Goal: Information Seeking & Learning: Learn about a topic

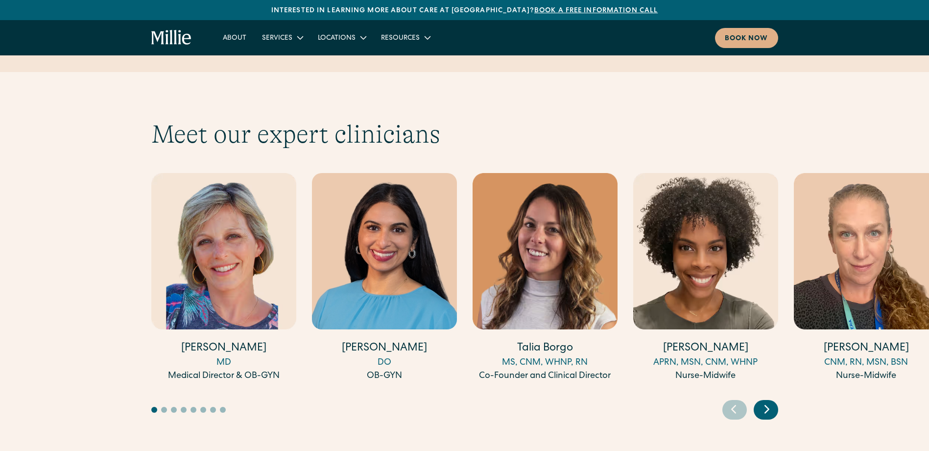
scroll to position [2636, 0]
click at [765, 401] on icon "Next slide" at bounding box center [767, 408] width 15 height 15
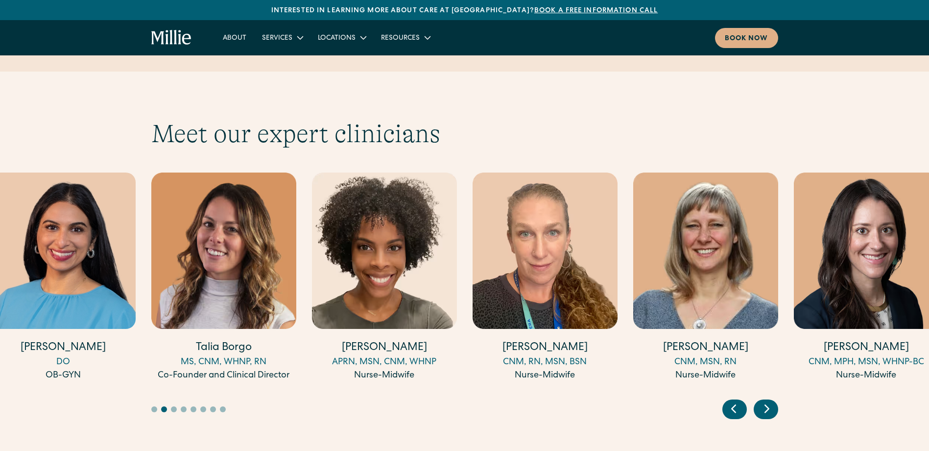
click at [765, 401] on icon "Next slide" at bounding box center [767, 408] width 15 height 15
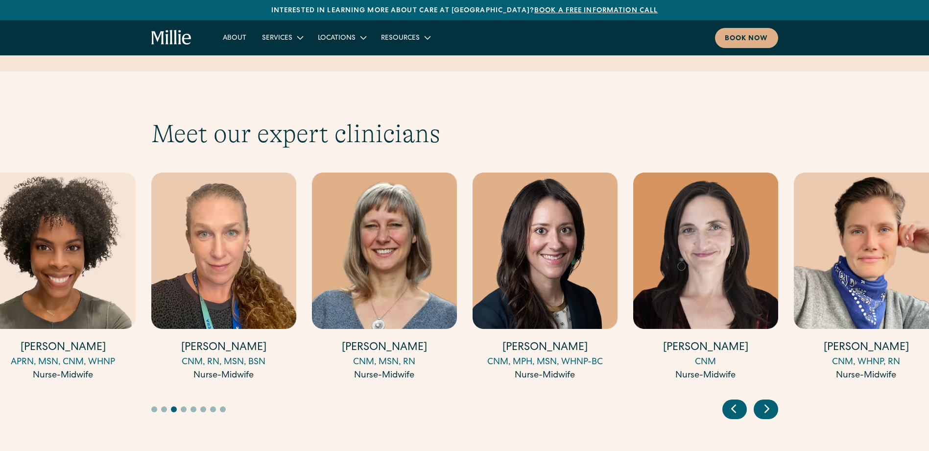
click at [765, 401] on icon "Next slide" at bounding box center [767, 408] width 15 height 15
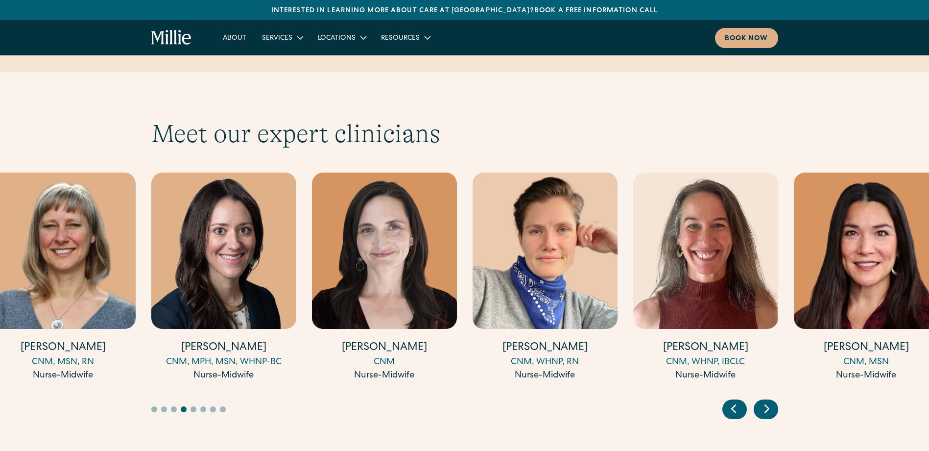
click at [765, 401] on icon "Next slide" at bounding box center [767, 408] width 15 height 15
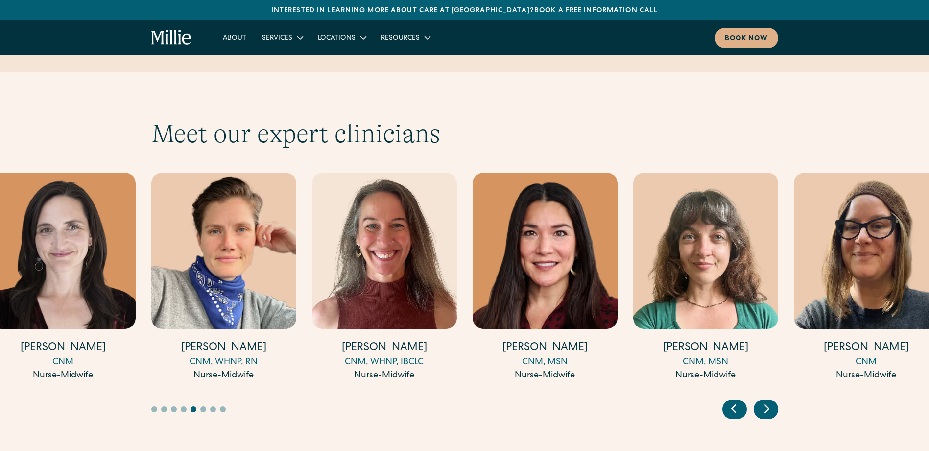
click at [765, 401] on icon "Next slide" at bounding box center [767, 408] width 15 height 15
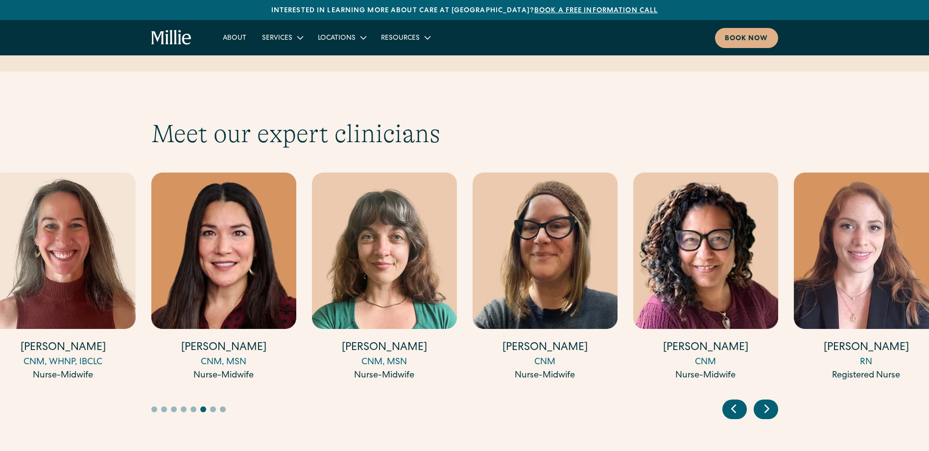
click at [765, 401] on icon "Next slide" at bounding box center [767, 408] width 15 height 15
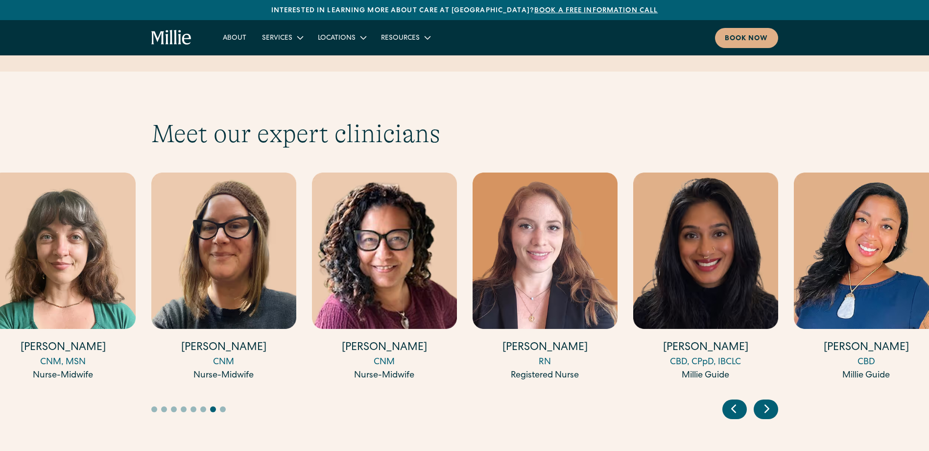
click at [765, 401] on icon "Next slide" at bounding box center [767, 408] width 15 height 15
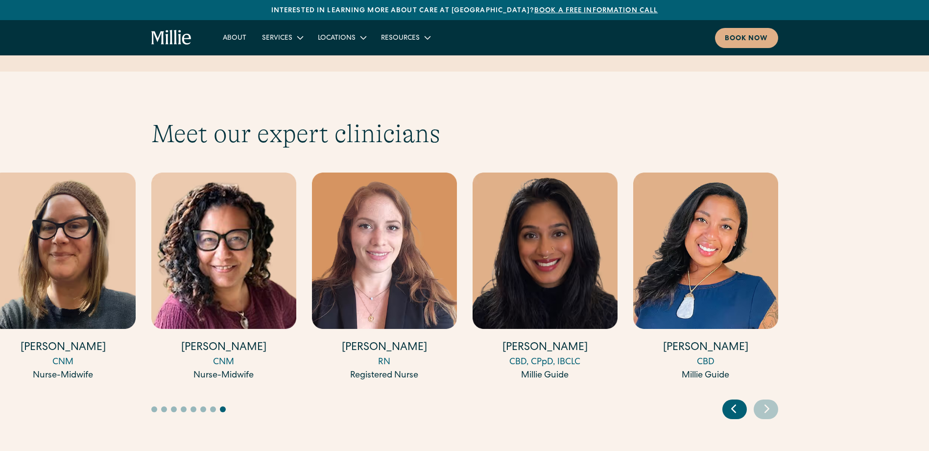
click at [765, 401] on icon "Next slide" at bounding box center [767, 408] width 15 height 15
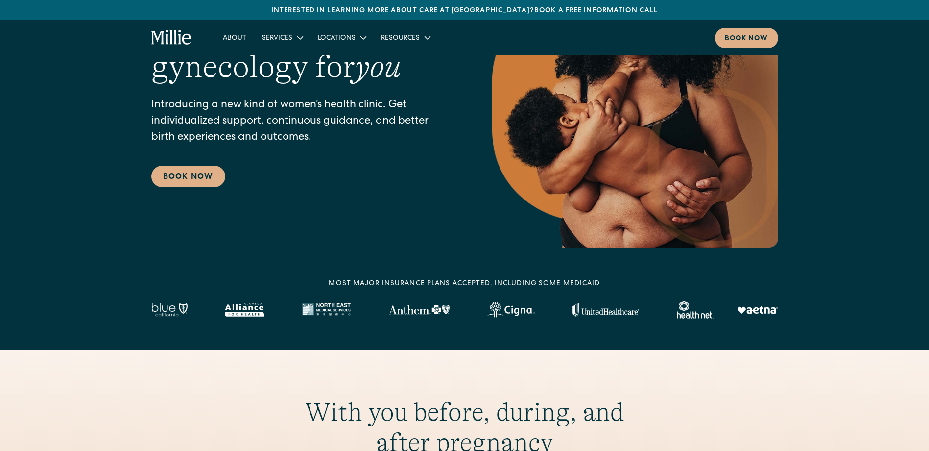
scroll to position [0, 0]
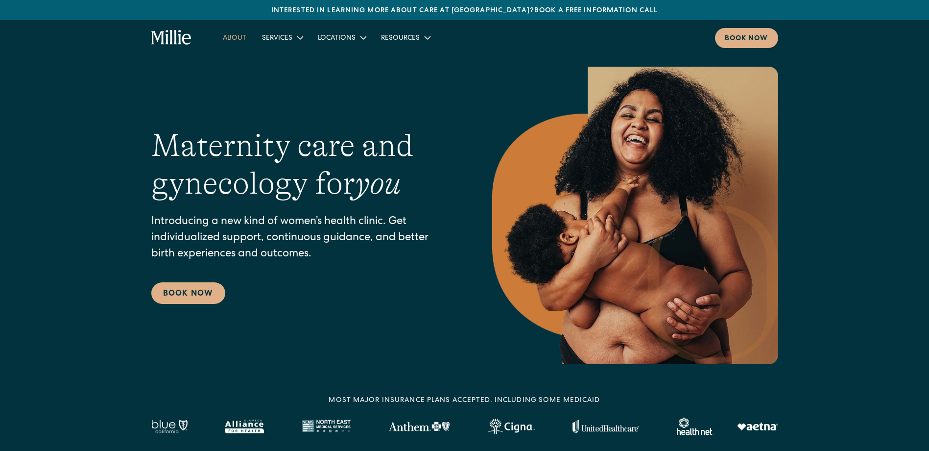
click at [243, 37] on link "About" at bounding box center [234, 37] width 39 height 16
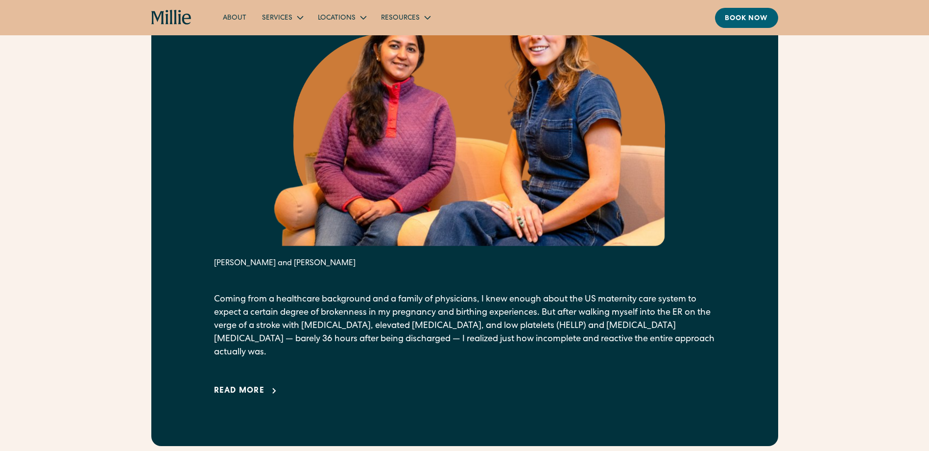
scroll to position [539, 0]
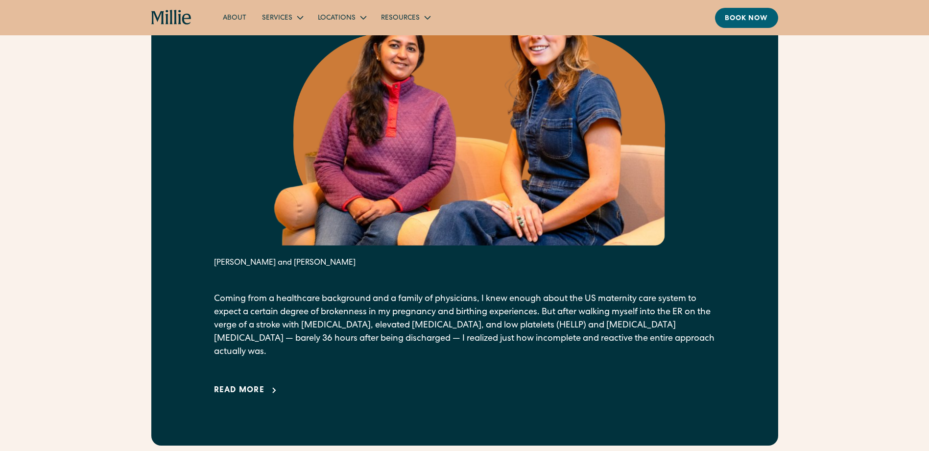
click at [261, 385] on div "Read more" at bounding box center [239, 391] width 51 height 12
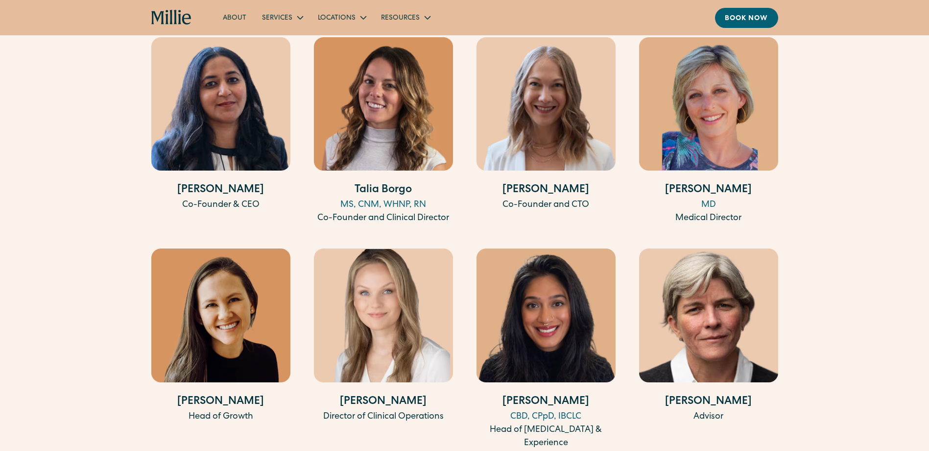
scroll to position [2896, 0]
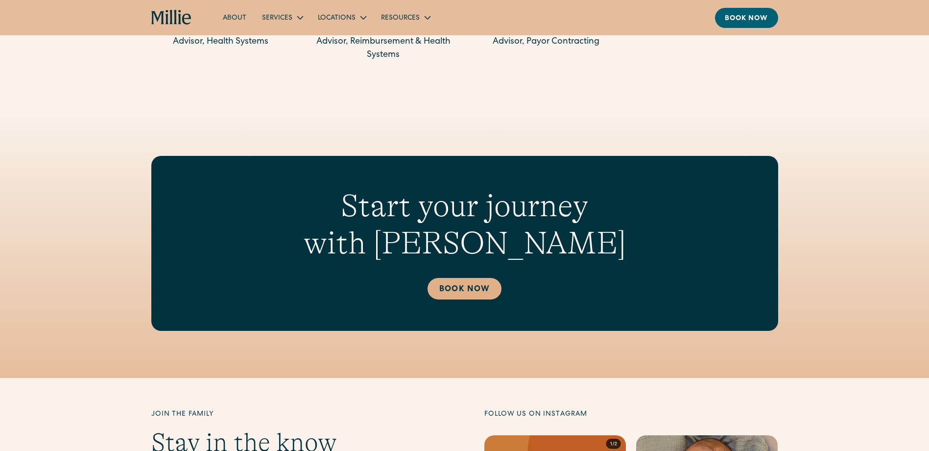
scroll to position [2605, 0]
